Goal: Obtain resource: Download file/media

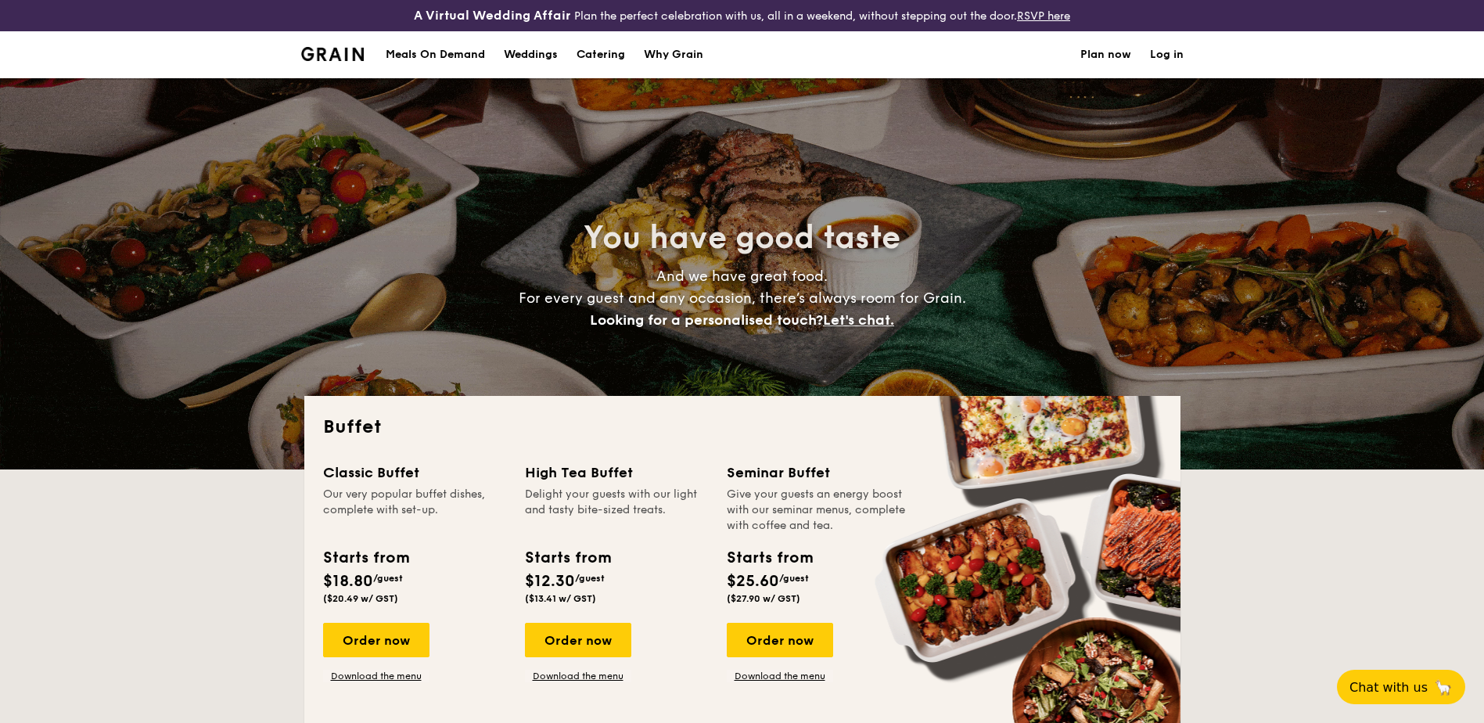
select select
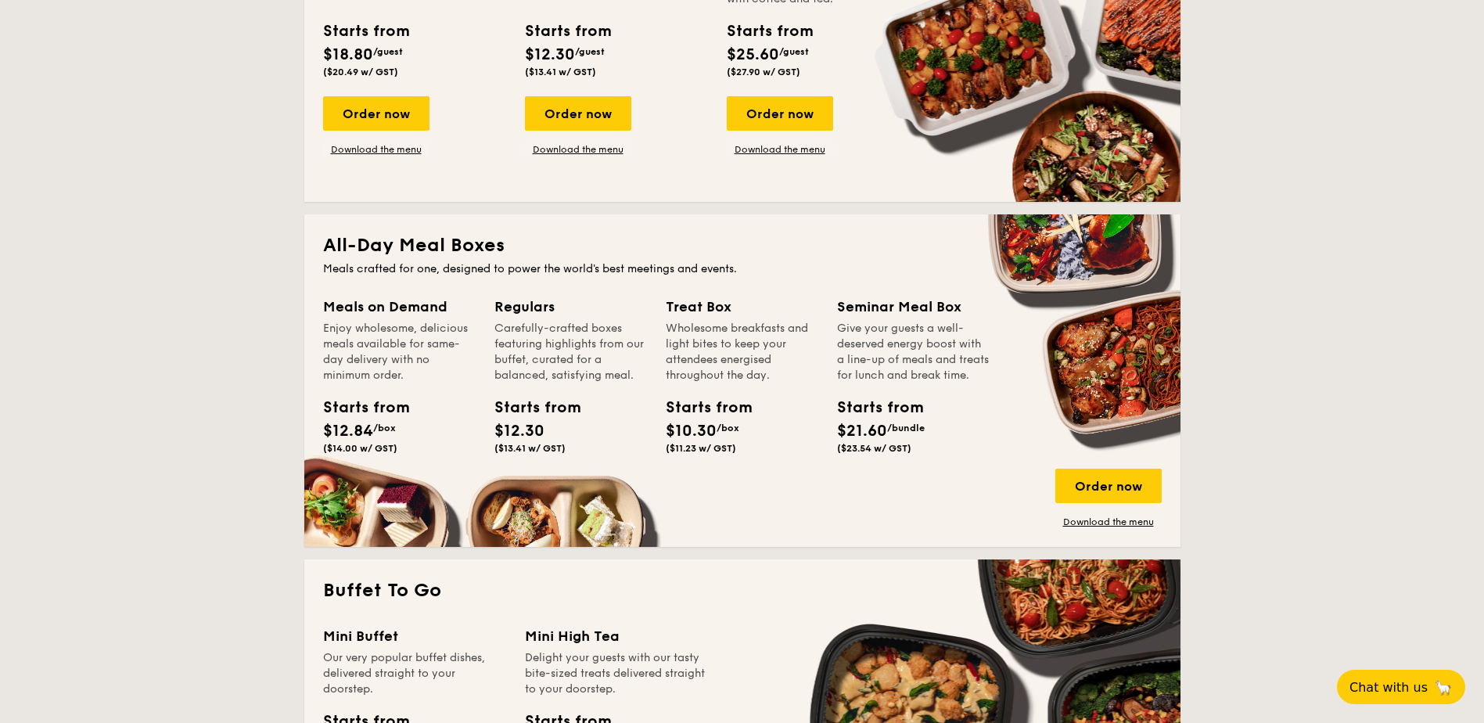
scroll to position [469, 0]
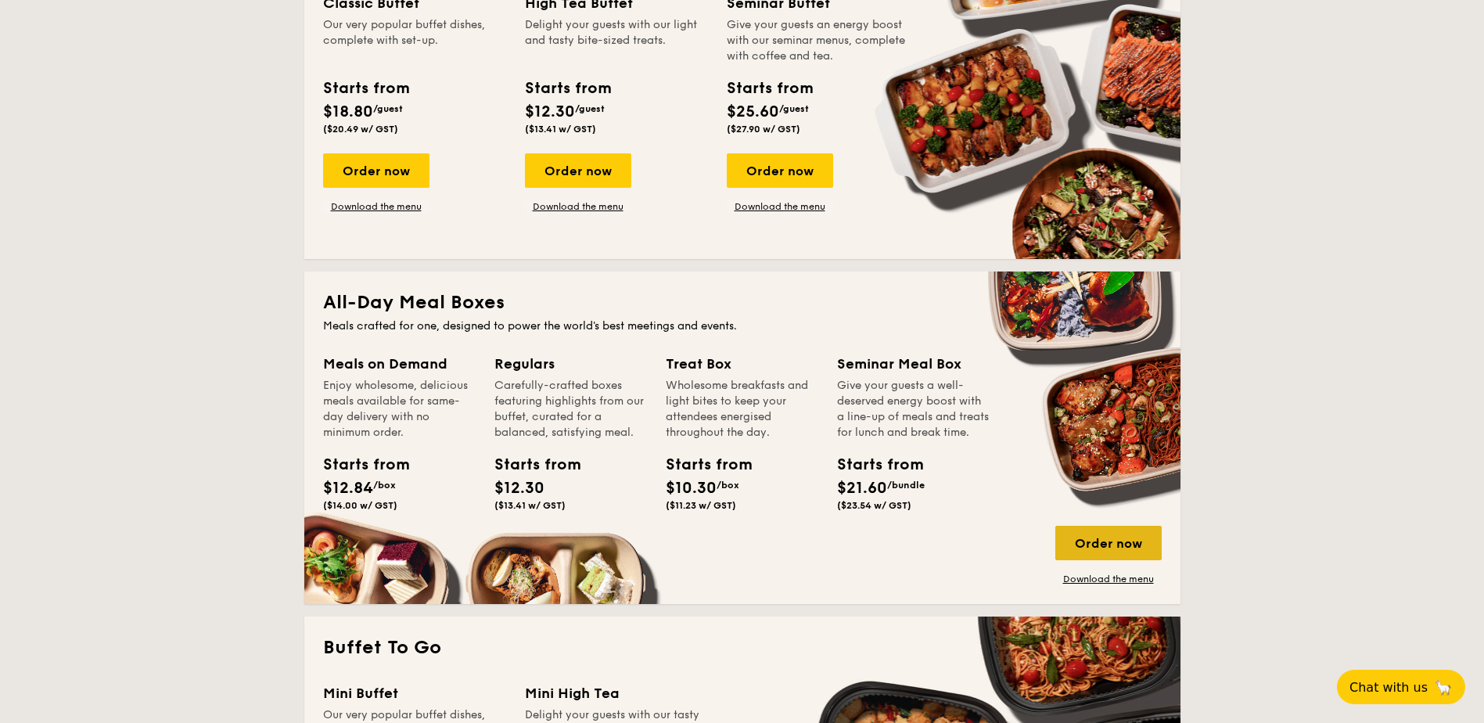
click at [1096, 549] on div "Order now" at bounding box center [1108, 543] width 106 height 34
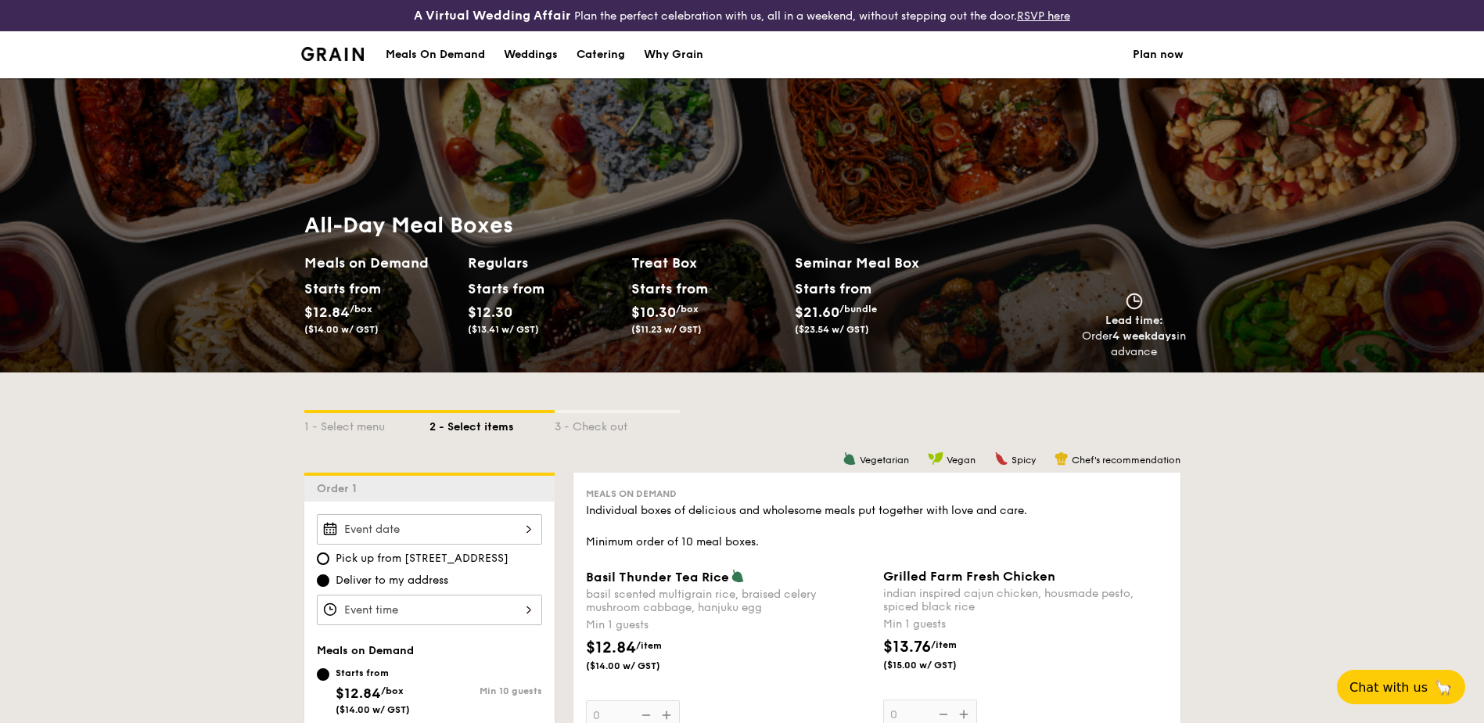
click at [511, 272] on h2 "Regulars" at bounding box center [543, 263] width 151 height 22
select select
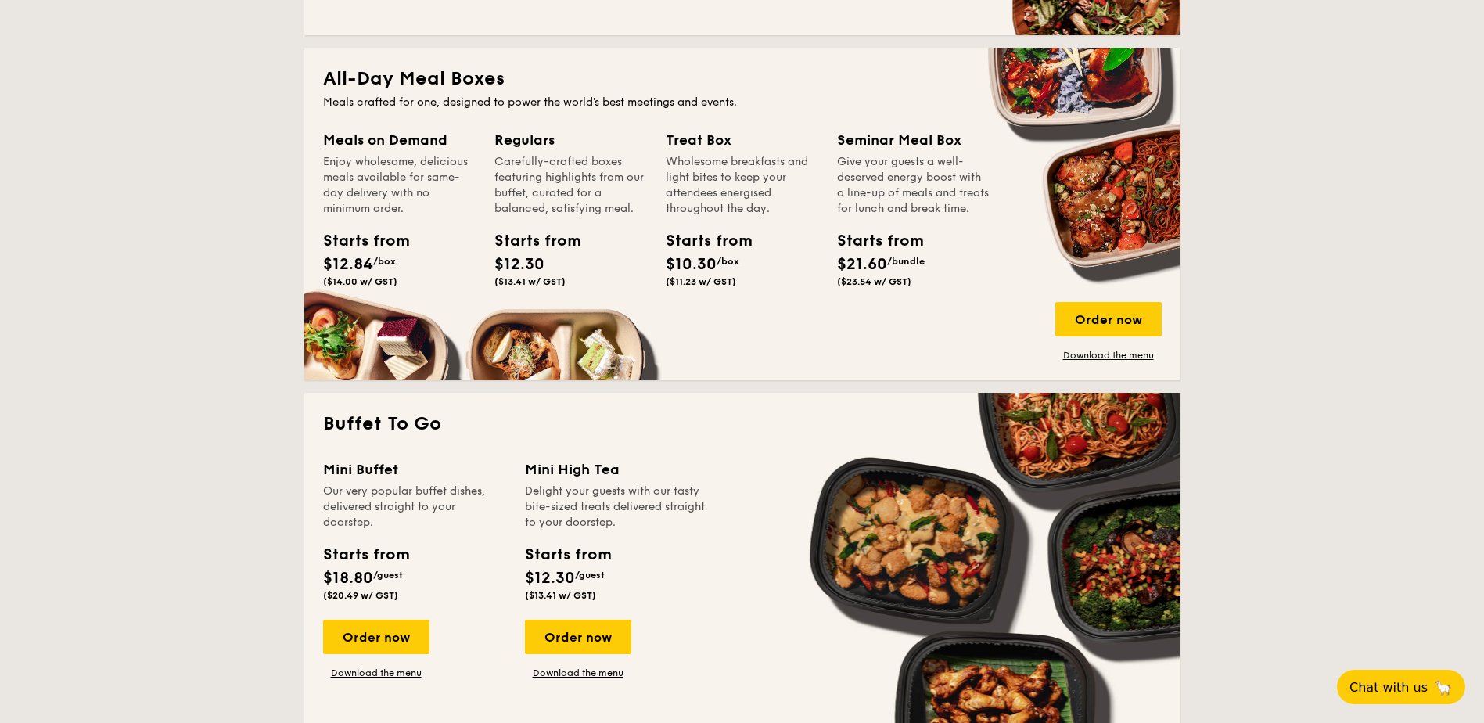
scroll to position [692, 0]
click at [1114, 358] on link "Download the menu" at bounding box center [1108, 356] width 106 height 13
